Goal: Task Accomplishment & Management: Use online tool/utility

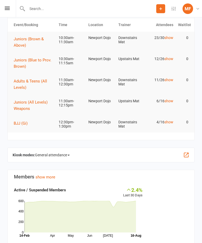
scroll to position [24, 0]
click at [52, 154] on span "General attendance" at bounding box center [52, 155] width 35 height 8
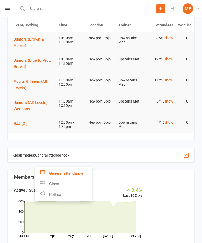
click at [61, 197] on link "Roll call" at bounding box center [63, 194] width 56 height 11
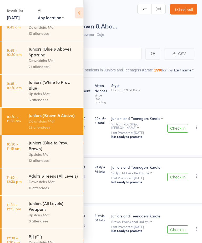
scroll to position [99, 0]
click at [61, 91] on div "Juniors (White to Prov. Blue)" at bounding box center [54, 85] width 50 height 12
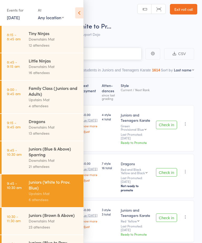
scroll to position [1, 0]
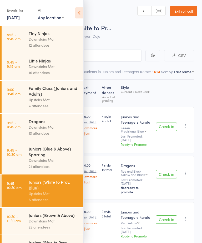
click at [82, 12] on icon at bounding box center [79, 12] width 8 height 11
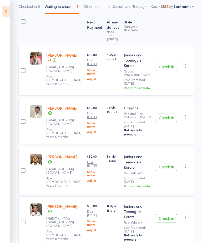
scroll to position [66, 0]
click at [165, 120] on button "Check in" at bounding box center [166, 118] width 21 height 8
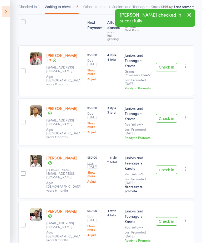
click at [170, 114] on button "Check in" at bounding box center [166, 118] width 21 height 8
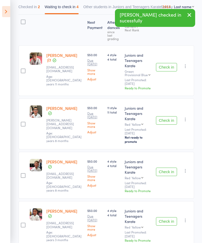
click at [166, 117] on button "Check in" at bounding box center [166, 120] width 21 height 8
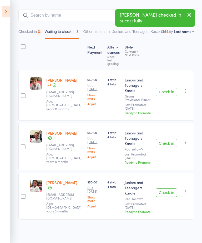
scroll to position [20, 0]
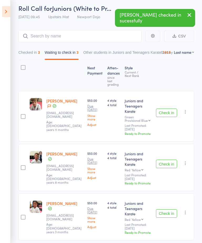
click at [169, 162] on button "Check in" at bounding box center [166, 163] width 21 height 8
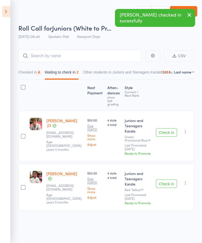
scroll to position [1, 0]
click at [170, 179] on button "Check in" at bounding box center [166, 183] width 21 height 8
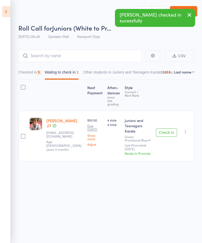
click at [188, 129] on icon "button" at bounding box center [185, 131] width 5 height 5
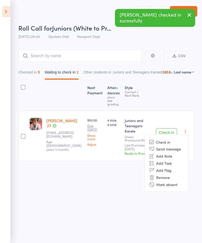
click at [169, 173] on li "Remove" at bounding box center [166, 176] width 43 height 7
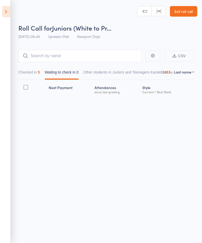
scroll to position [0, 0]
click at [4, 12] on icon at bounding box center [6, 11] width 8 height 11
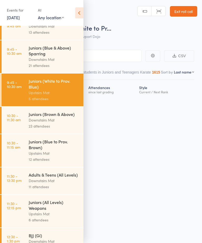
scroll to position [100, 0]
click at [57, 156] on div "Upstairs Mat" at bounding box center [54, 153] width 50 height 6
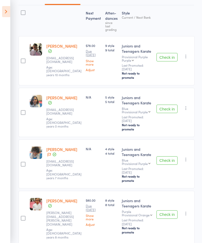
scroll to position [81, 0]
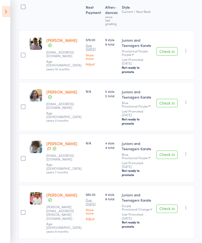
click at [157, 53] on button "Check in" at bounding box center [167, 51] width 21 height 8
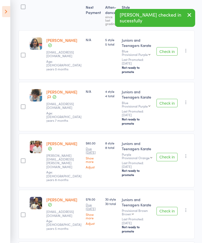
click at [163, 51] on button "Check in" at bounding box center [167, 51] width 21 height 8
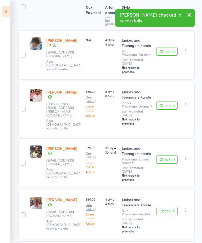
click at [168, 49] on button "Check in" at bounding box center [167, 51] width 21 height 8
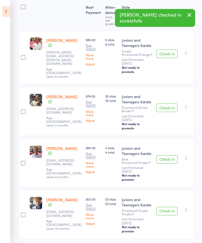
click at [170, 52] on button "Check in" at bounding box center [167, 53] width 21 height 8
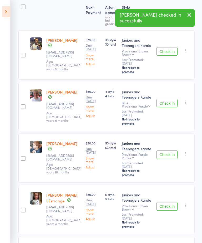
click at [169, 48] on button "Check in" at bounding box center [167, 51] width 21 height 8
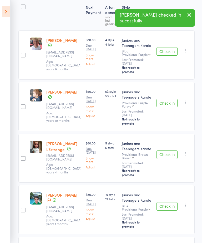
click at [168, 50] on button "Check in" at bounding box center [167, 51] width 21 height 8
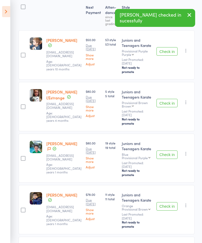
click at [170, 51] on button "Check in" at bounding box center [167, 51] width 21 height 8
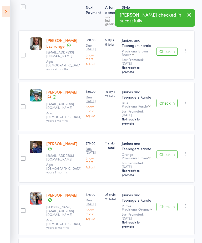
click at [169, 51] on button "Check in" at bounding box center [167, 51] width 21 height 8
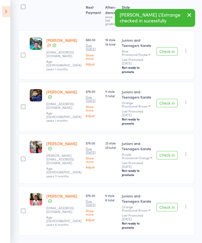
scroll to position [63, 0]
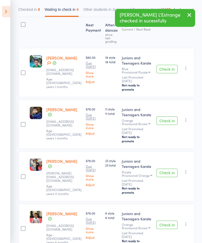
click at [163, 65] on button "Check in" at bounding box center [167, 69] width 21 height 8
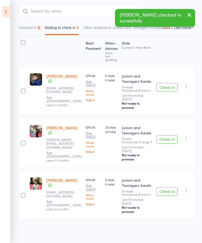
scroll to position [15, 0]
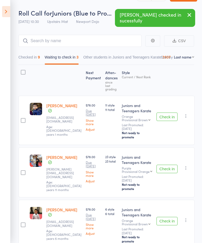
click at [163, 113] on button "Check in" at bounding box center [167, 116] width 21 height 8
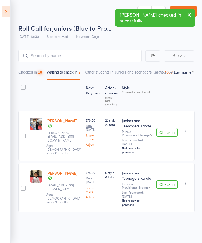
scroll to position [1, 0]
click at [168, 131] on button "Check in" at bounding box center [167, 132] width 21 height 8
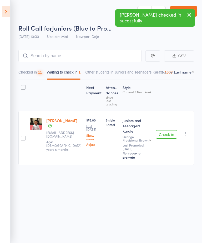
click at [167, 130] on button "Check in" at bounding box center [166, 134] width 21 height 8
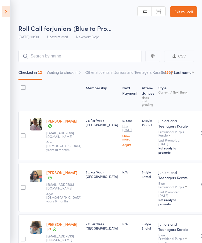
scroll to position [0, 0]
click at [88, 56] on input "search" at bounding box center [79, 56] width 123 height 12
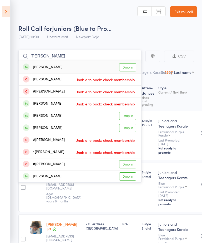
type input "Max frie"
click at [128, 68] on link "Drop in" at bounding box center [127, 67] width 17 height 8
